Goal: Navigation & Orientation: Find specific page/section

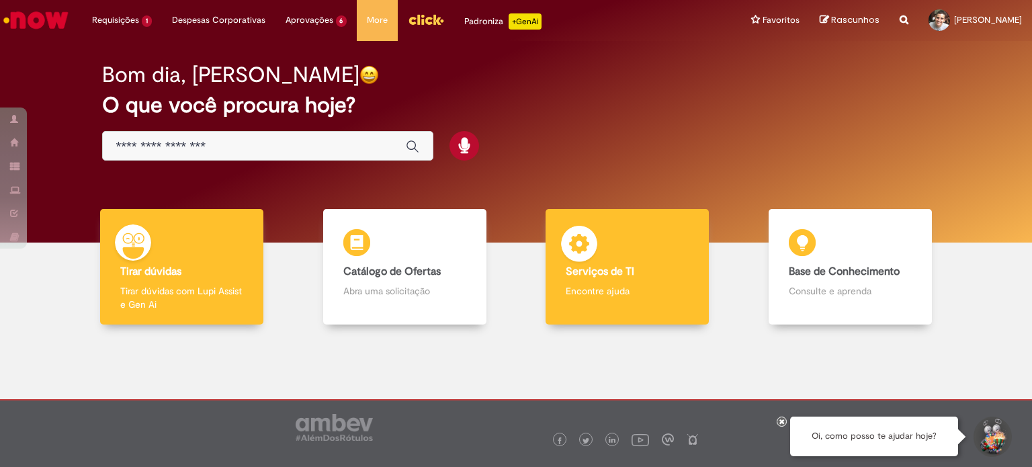
click at [572, 276] on b "Serviços de TI" at bounding box center [600, 271] width 69 height 13
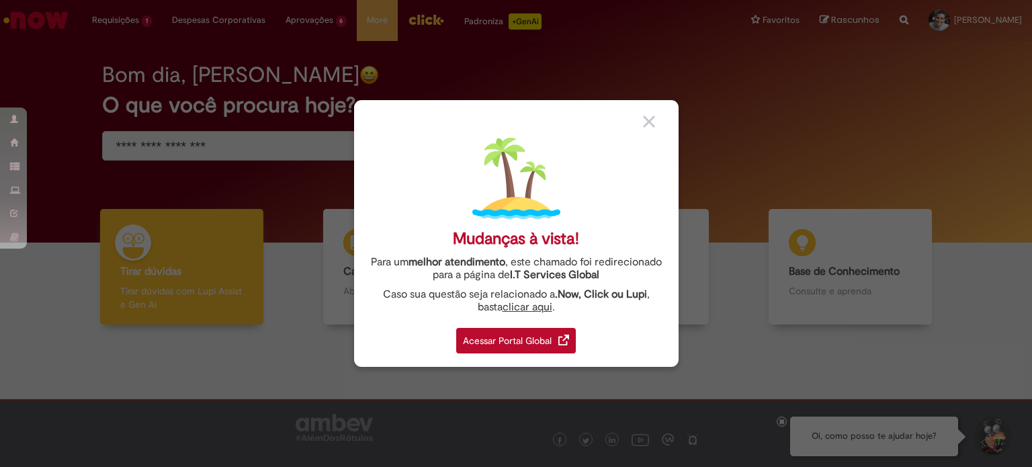
click at [486, 345] on div "Acessar Portal Global" at bounding box center [516, 341] width 120 height 26
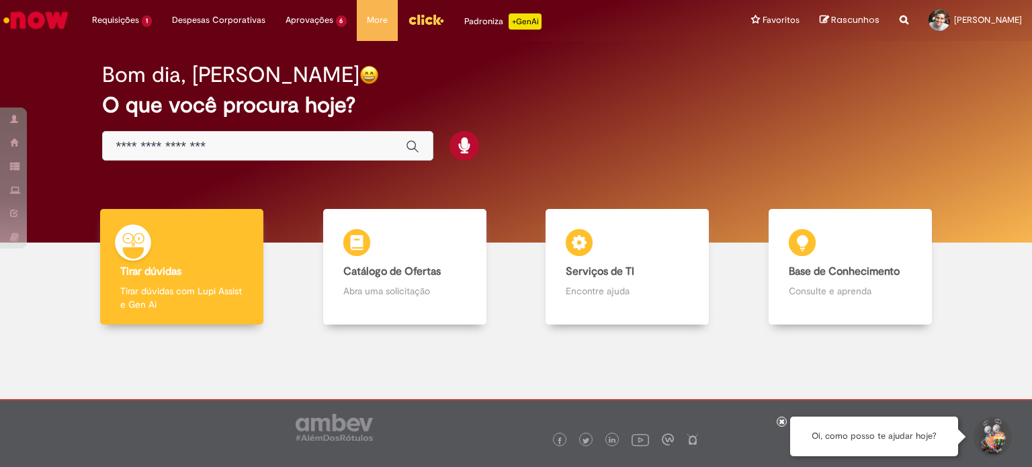
click at [423, 15] on img "Menu Cabeçalho" at bounding box center [426, 19] width 36 height 20
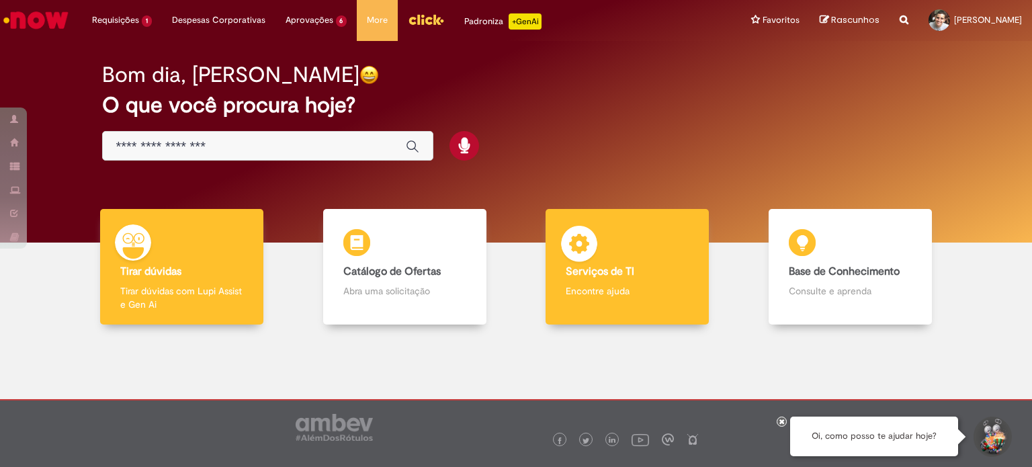
click at [659, 314] on div "Serviços de TI Serviços de TI Encontre ajuda" at bounding box center [626, 267] width 163 height 116
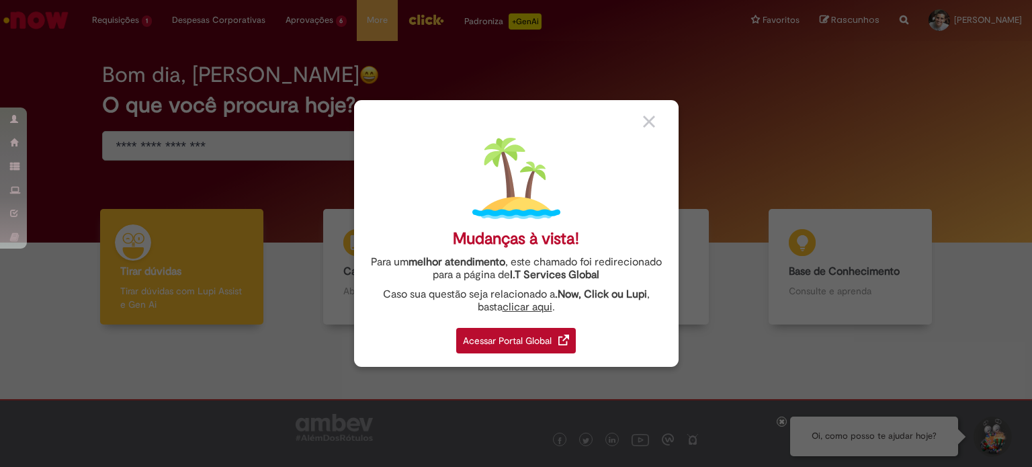
click at [521, 327] on link "Acessar Portal Global" at bounding box center [516, 336] width 120 height 33
